Goal: Task Accomplishment & Management: Use online tool/utility

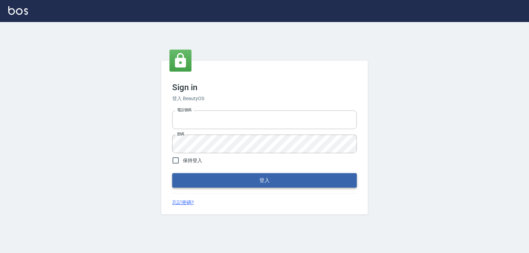
type input "0979268866"
click at [278, 184] on button "登入" at bounding box center [264, 180] width 184 height 14
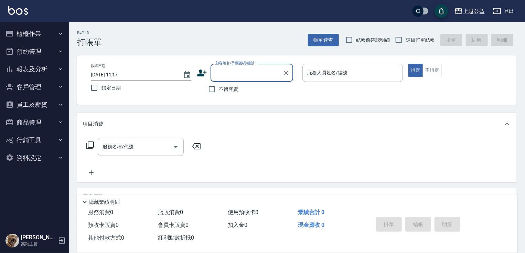
click at [51, 34] on button "櫃檯作業" at bounding box center [34, 34] width 63 height 18
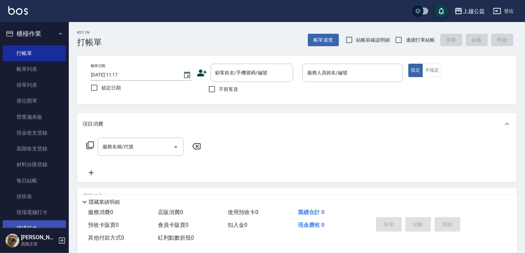
click at [51, 224] on link "掃碼打卡" at bounding box center [34, 228] width 63 height 16
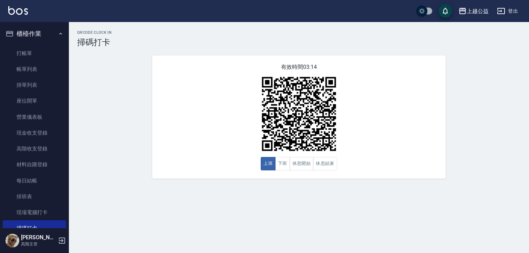
scroll to position [143, 0]
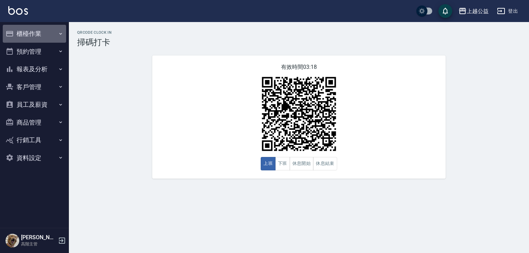
click at [29, 34] on button "櫃檯作業" at bounding box center [34, 34] width 63 height 18
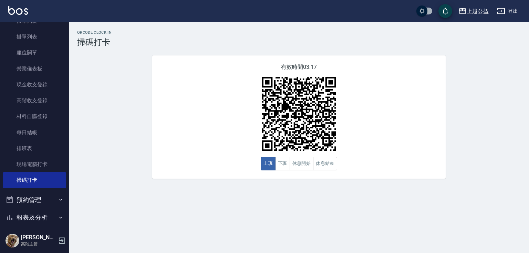
scroll to position [50, 0]
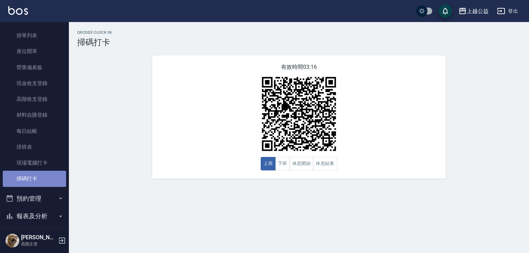
click at [35, 181] on link "掃碼打卡" at bounding box center [34, 179] width 63 height 16
